Goal: Transaction & Acquisition: Obtain resource

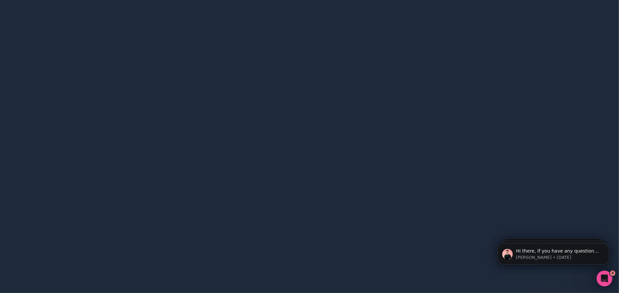
click at [145, 99] on div at bounding box center [309, 146] width 619 height 293
click at [19, 9] on div at bounding box center [309, 146] width 619 height 293
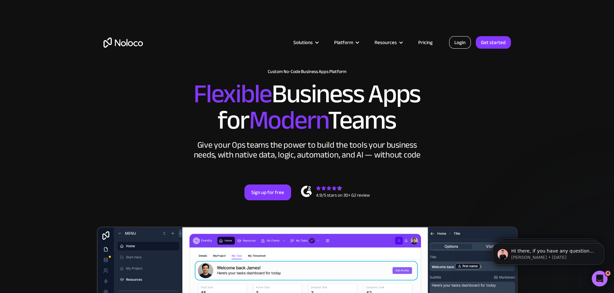
click at [459, 41] on link "Login" at bounding box center [460, 42] width 22 height 12
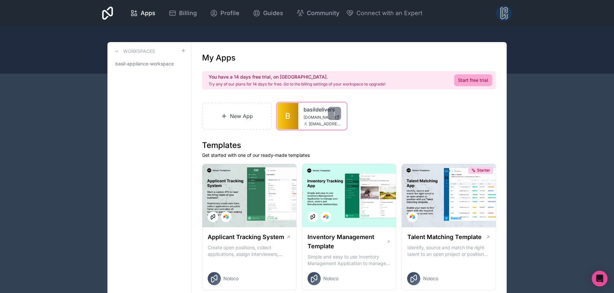
click at [306, 120] on div "basildelivers basildelivers.noloco.co tonyt@basilappliance.com" at bounding box center [322, 116] width 48 height 26
click at [293, 117] on link "B" at bounding box center [287, 116] width 21 height 26
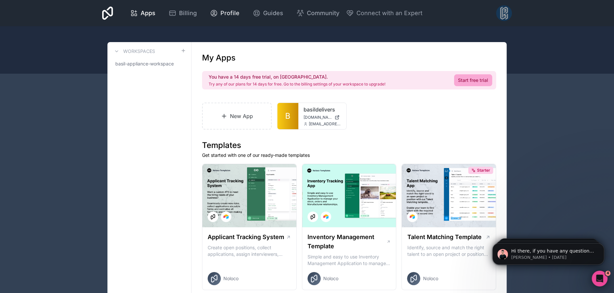
click at [232, 16] on span "Profile" at bounding box center [229, 13] width 19 height 9
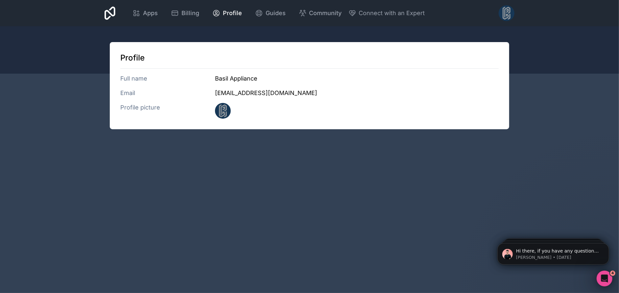
click at [132, 79] on h3 "Full name" at bounding box center [167, 78] width 95 height 9
click at [129, 90] on h3 "Email" at bounding box center [167, 92] width 95 height 9
click at [129, 105] on h3 "Profile picture" at bounding box center [167, 111] width 95 height 16
click at [216, 110] on img at bounding box center [223, 111] width 16 height 16
click at [230, 78] on h3 "Basil Appliance" at bounding box center [356, 78] width 283 height 9
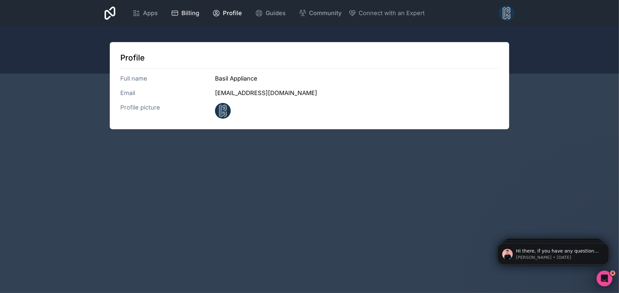
click at [190, 14] on span "Billing" at bounding box center [190, 13] width 18 height 9
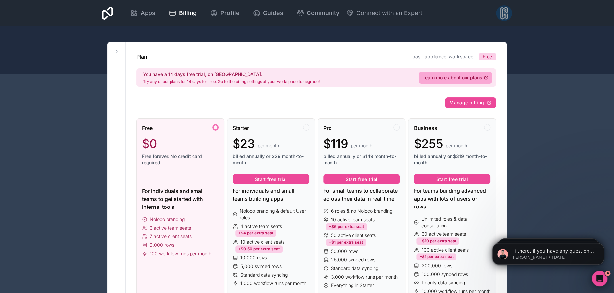
click at [503, 10] on div at bounding box center [504, 13] width 16 height 16
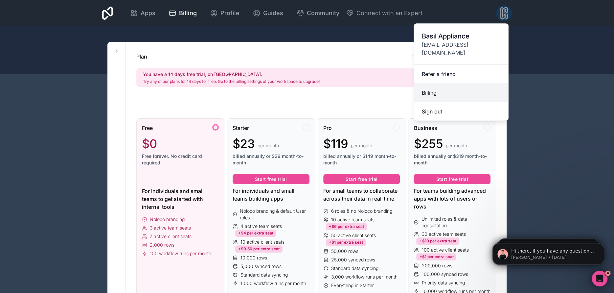
click at [437, 88] on link "Billing" at bounding box center [461, 92] width 95 height 19
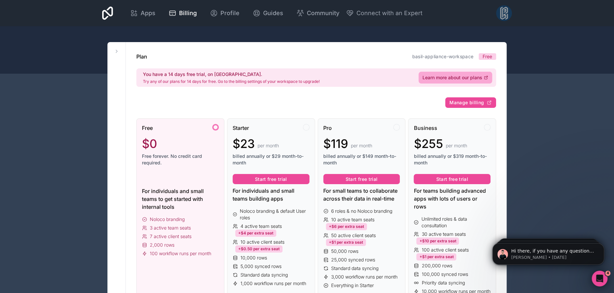
click at [500, 15] on div at bounding box center [504, 13] width 16 height 16
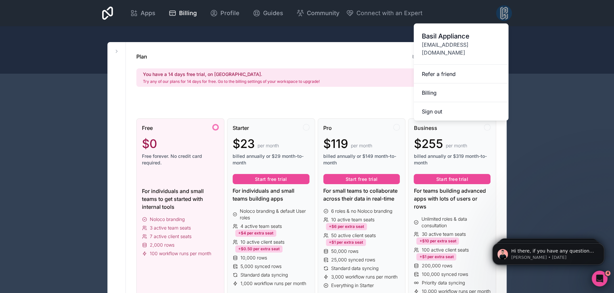
click at [474, 39] on span "Basil Appliance" at bounding box center [460, 36] width 79 height 9
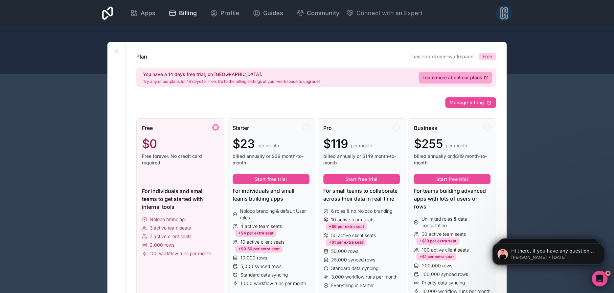
click at [105, 11] on icon at bounding box center [107, 13] width 11 height 13
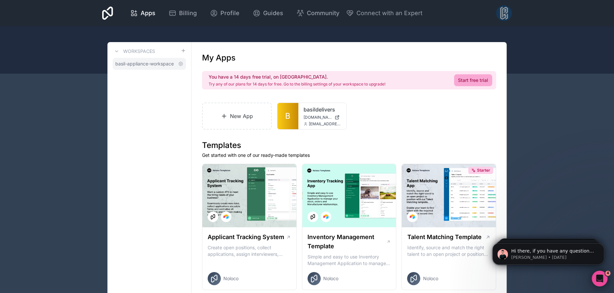
click at [142, 62] on span "basil-appliance-workspace" at bounding box center [144, 63] width 58 height 7
click at [181, 64] on icon at bounding box center [180, 63] width 5 height 5
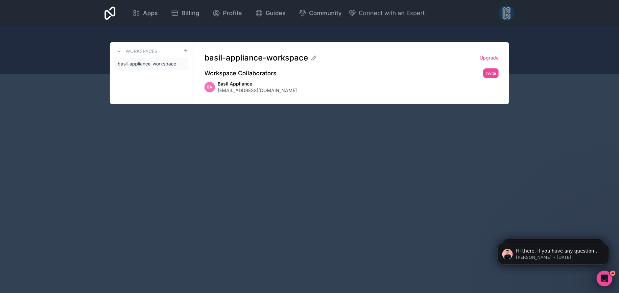
click at [225, 85] on span "Basil Appliance" at bounding box center [256, 83] width 79 height 7
click at [207, 90] on div "BA" at bounding box center [209, 87] width 11 height 11
click at [211, 73] on h2 "Workspace Collaborators" at bounding box center [240, 73] width 72 height 9
click at [313, 58] on icon at bounding box center [313, 58] width 7 height 7
click at [136, 63] on span "basil-appliance-workspace" at bounding box center [147, 63] width 58 height 7
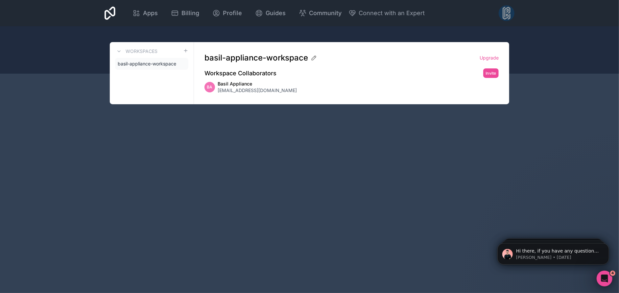
click at [145, 51] on h3 "Workspaces" at bounding box center [141, 51] width 32 height 7
click at [183, 11] on span "Billing" at bounding box center [190, 13] width 18 height 9
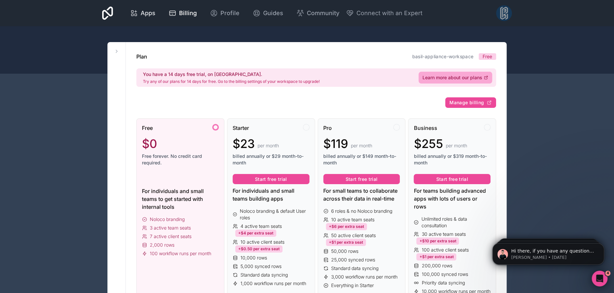
click at [143, 14] on span "Apps" at bounding box center [148, 13] width 15 height 9
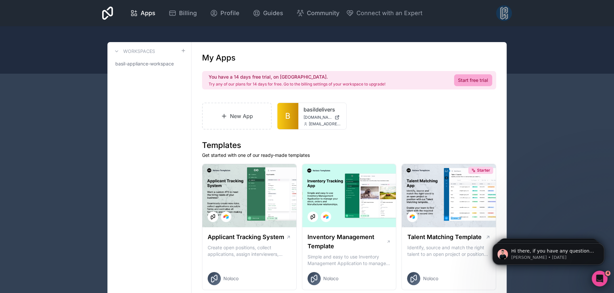
click at [104, 18] on icon at bounding box center [107, 13] width 11 height 13
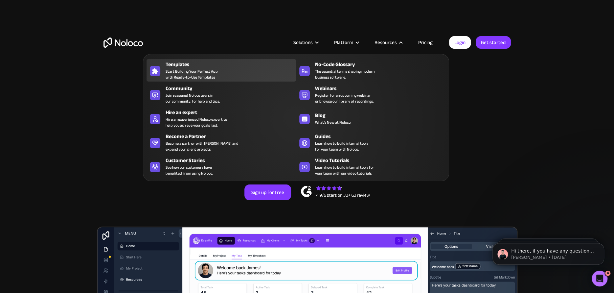
click at [203, 68] on span "Start Building Your Perfect App with Ready-to-Use Templates" at bounding box center [192, 74] width 52 height 12
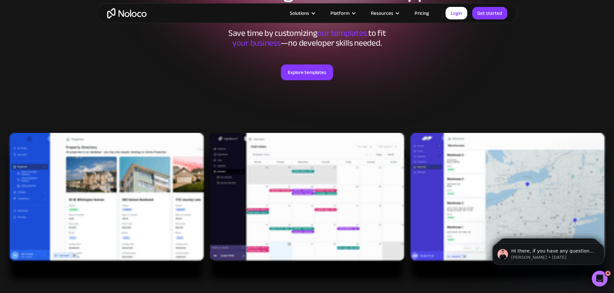
scroll to position [109, 0]
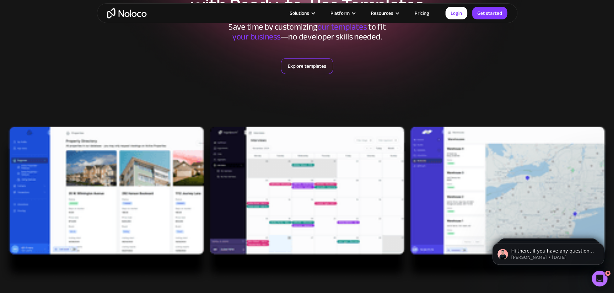
click at [309, 64] on link "Explore templates" at bounding box center [307, 66] width 52 height 16
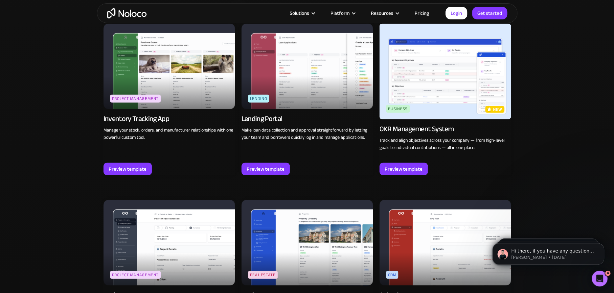
scroll to position [1057, 0]
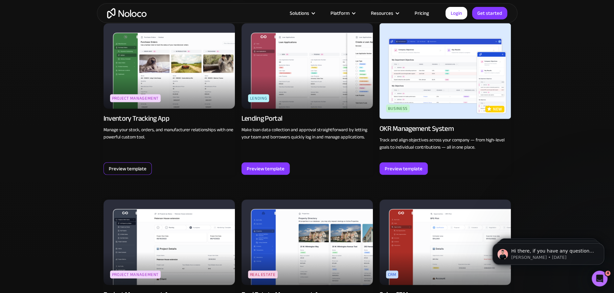
click at [133, 170] on div "Preview template" at bounding box center [128, 168] width 38 height 9
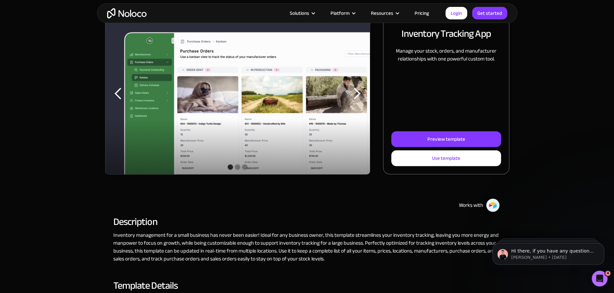
scroll to position [109, 0]
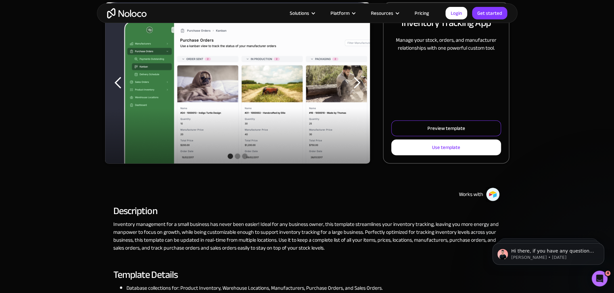
click at [428, 127] on div "Preview template" at bounding box center [446, 128] width 38 height 9
